Goal: Task Accomplishment & Management: Use online tool/utility

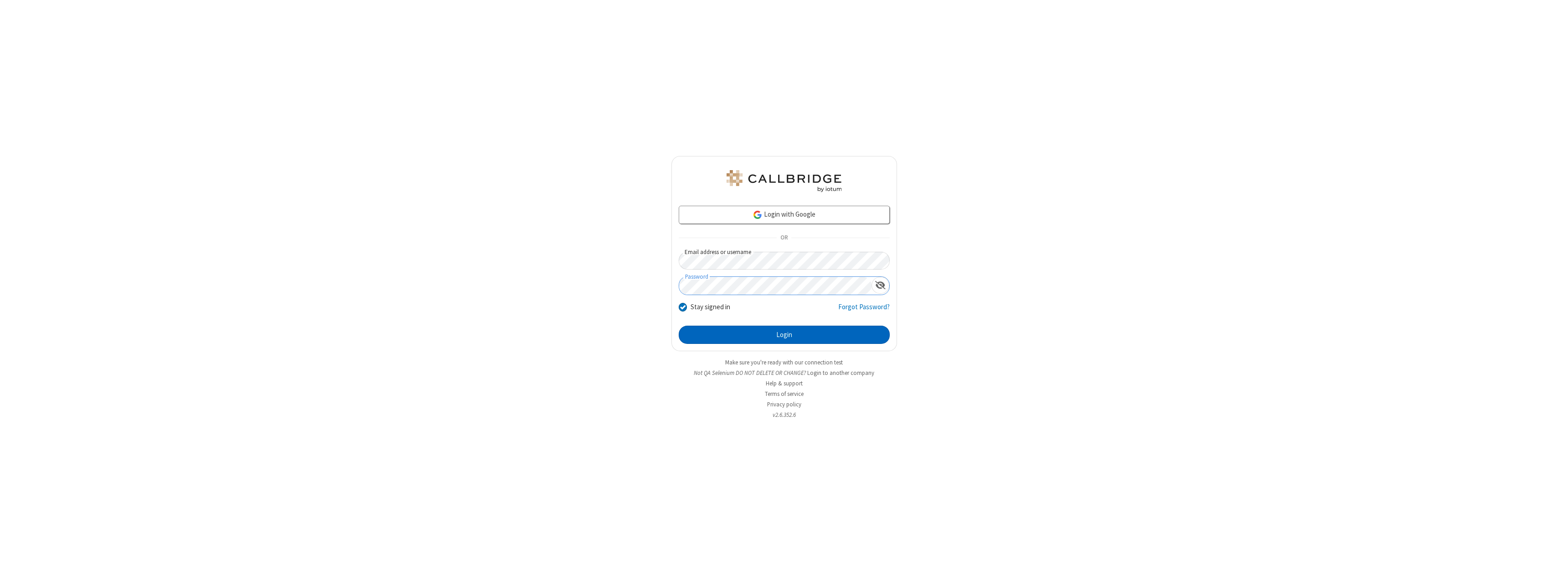
click at [784, 334] on button "Login" at bounding box center [784, 334] width 211 height 19
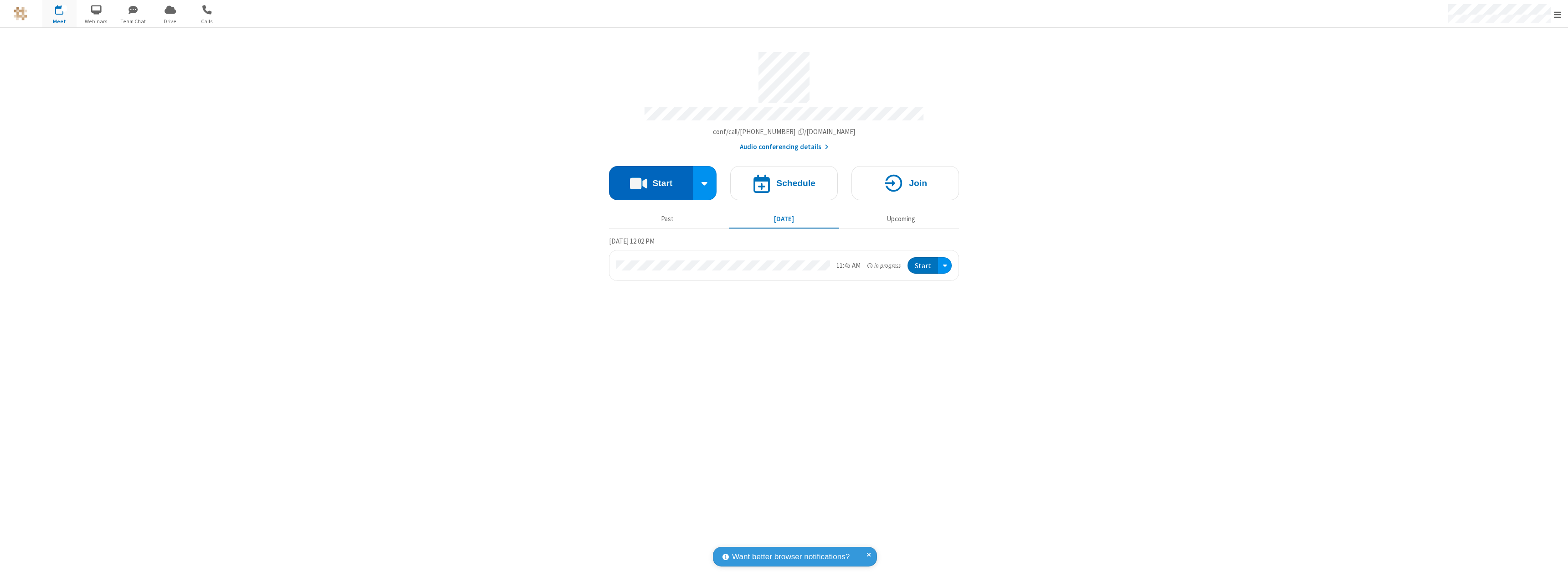
click at [651, 178] on button "Start" at bounding box center [651, 182] width 85 height 34
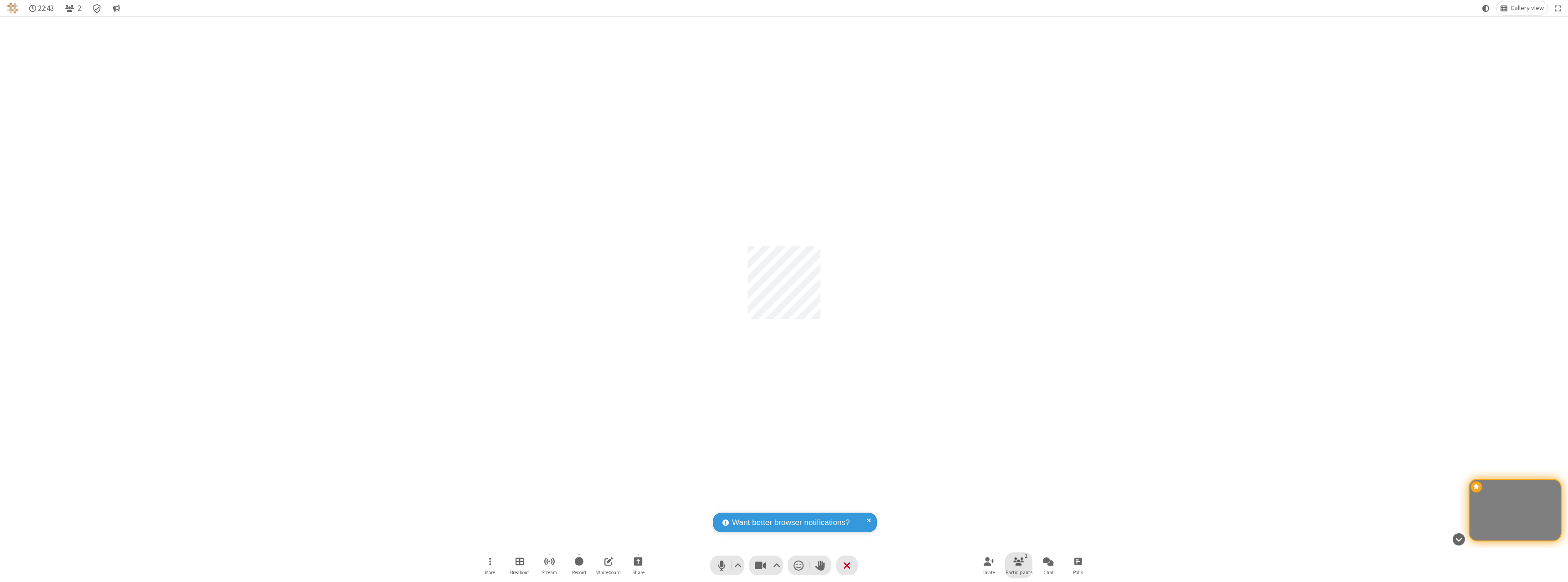
click at [1019, 572] on span "Participants" at bounding box center [1019, 572] width 27 height 6
